Goal: Information Seeking & Learning: Learn about a topic

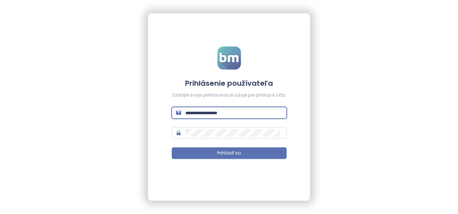
click at [223, 112] on input "text" at bounding box center [233, 113] width 97 height 8
type input "**********"
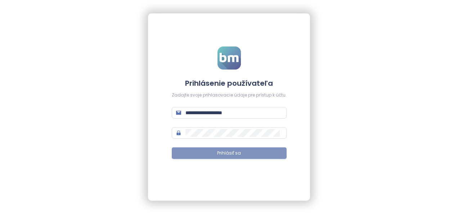
click at [205, 153] on button "Prihlásiť sa" at bounding box center [229, 153] width 115 height 12
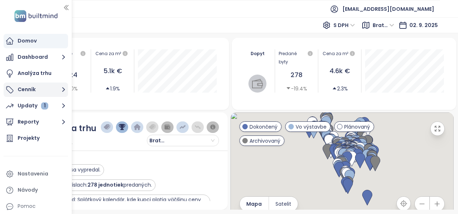
click at [25, 91] on button "Cenník" at bounding box center [36, 89] width 64 height 14
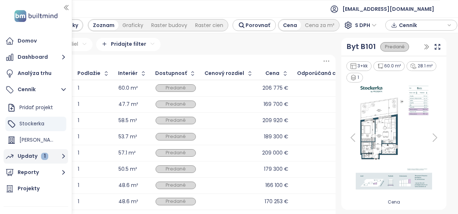
click at [35, 155] on div "Updaty 1" at bounding box center [33, 156] width 31 height 9
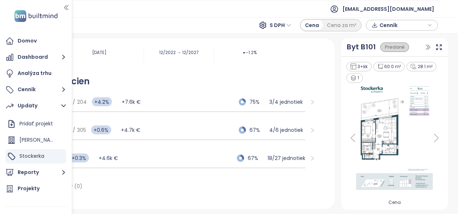
scroll to position [74, 0]
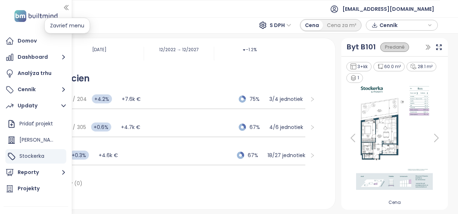
click at [65, 7] on icon "button" at bounding box center [66, 7] width 7 height 7
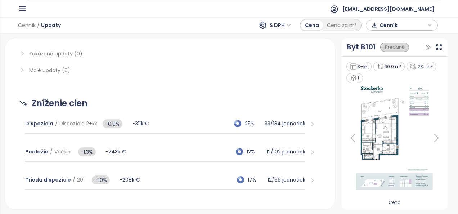
scroll to position [218, 0]
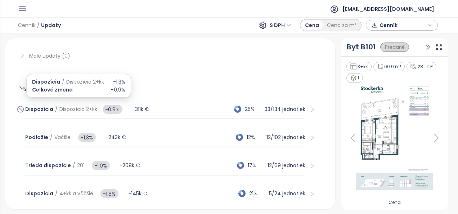
click at [44, 109] on span "Dispozícia" at bounding box center [39, 109] width 28 height 7
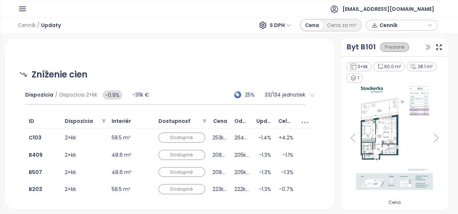
scroll to position [247, 0]
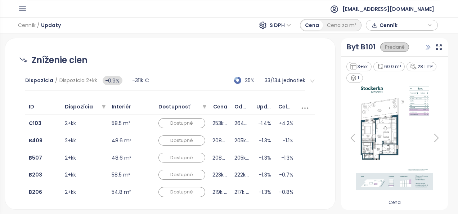
click at [428, 47] on icon "button" at bounding box center [428, 47] width 4 height 5
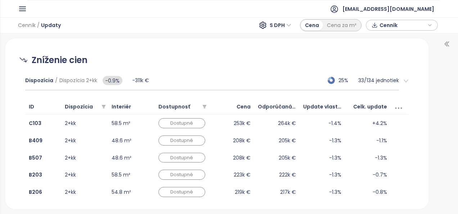
scroll to position [261, 0]
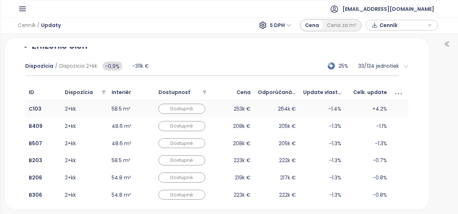
click at [373, 110] on span "+4.2%" at bounding box center [379, 109] width 15 height 8
click at [32, 107] on b "C103" at bounding box center [35, 108] width 13 height 7
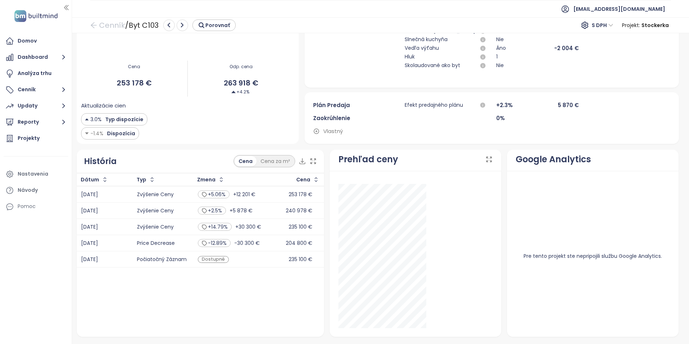
scroll to position [215, 0]
click at [32, 72] on div "Analýza trhu" at bounding box center [35, 73] width 34 height 9
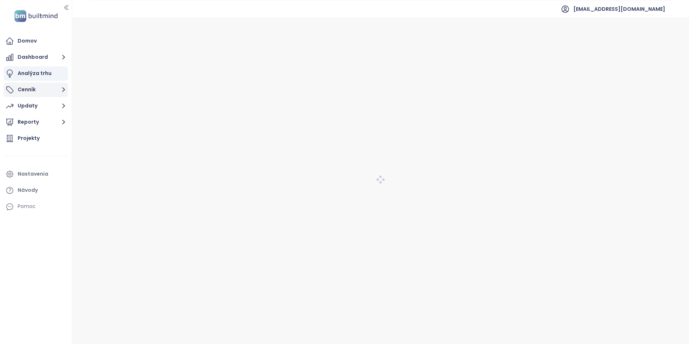
click at [33, 91] on button "Cenník" at bounding box center [36, 89] width 64 height 14
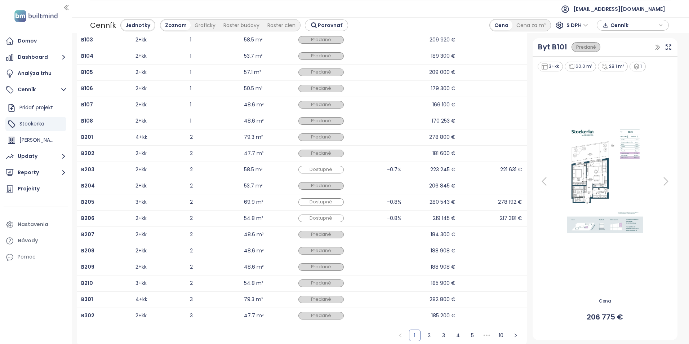
scroll to position [83, 0]
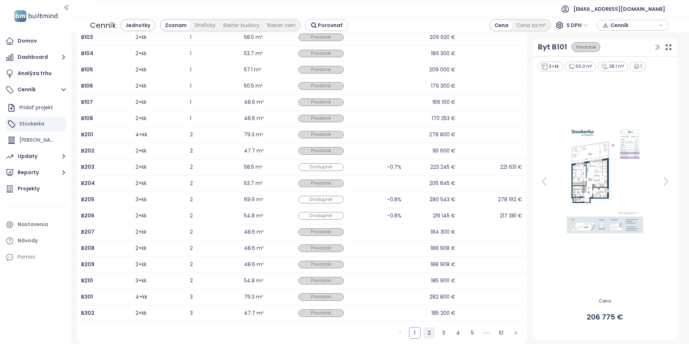
click at [423, 214] on link "2" at bounding box center [428, 332] width 11 height 11
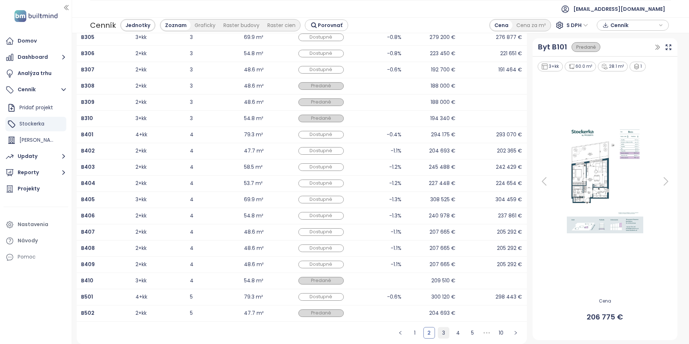
click at [440, 214] on link "3" at bounding box center [443, 332] width 11 height 11
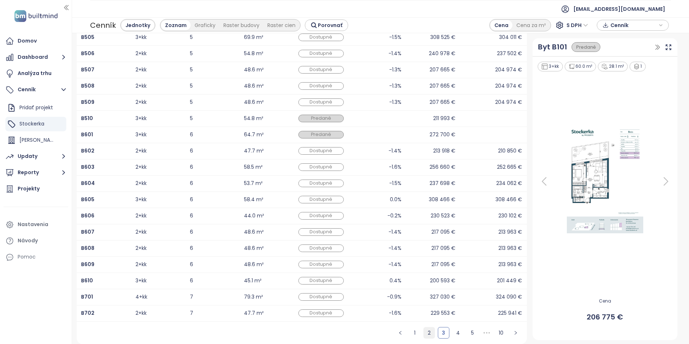
click at [425, 214] on link "2" at bounding box center [428, 332] width 11 height 11
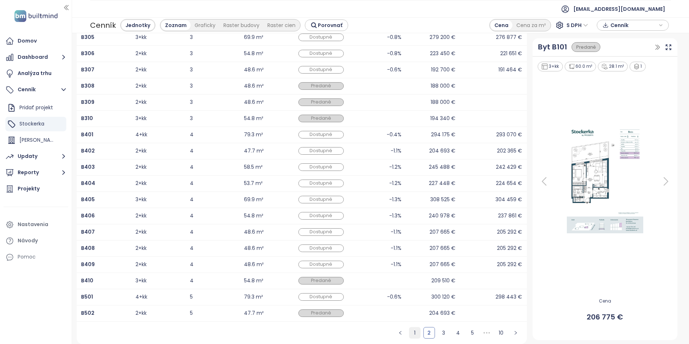
click at [409, 214] on link "1" at bounding box center [414, 332] width 11 height 11
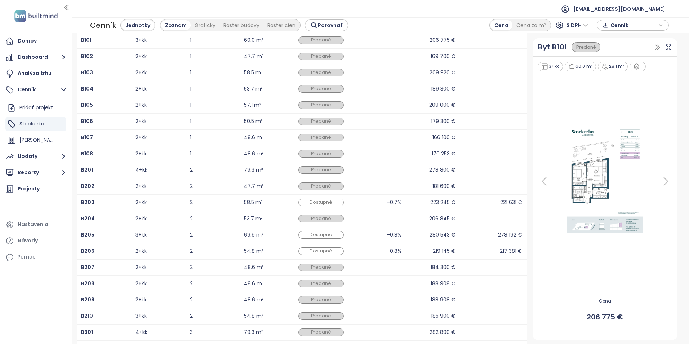
scroll to position [11, 0]
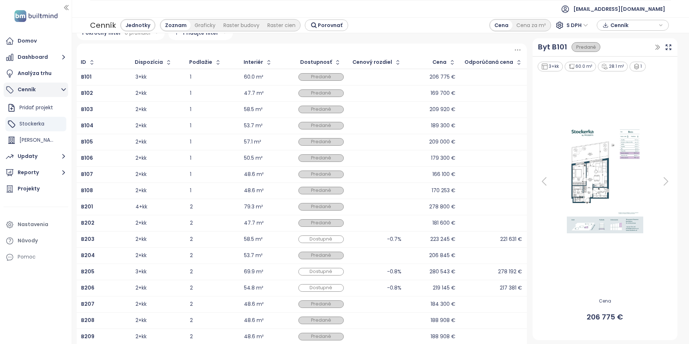
click at [27, 92] on button "Cenník" at bounding box center [36, 89] width 64 height 14
